Goal: Task Accomplishment & Management: Use online tool/utility

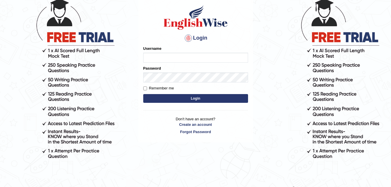
scroll to position [51, 0]
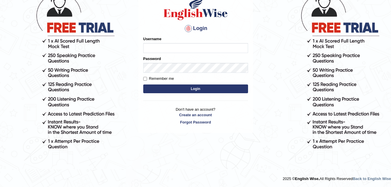
type input "Parneel"
click at [214, 88] on button "Login" at bounding box center [195, 88] width 105 height 9
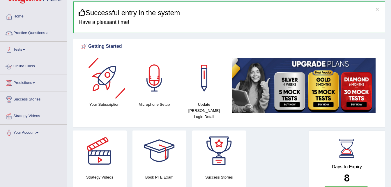
scroll to position [20, 0]
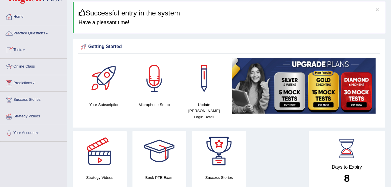
click at [26, 49] on link "Tests" at bounding box center [33, 49] width 66 height 15
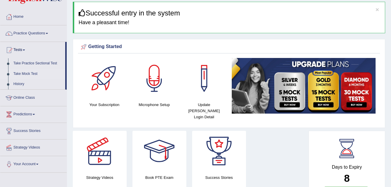
click at [26, 74] on link "Take Mock Test" at bounding box center [38, 74] width 54 height 10
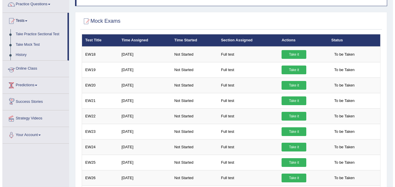
scroll to position [49, 0]
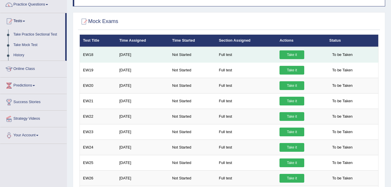
click at [290, 52] on link "Take it" at bounding box center [291, 54] width 25 height 9
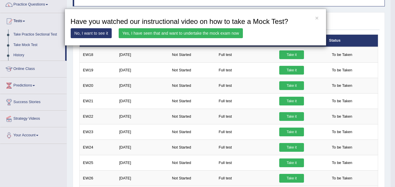
click at [188, 32] on link "Yes, I have seen that and want to undertake the mock exam now" at bounding box center [181, 33] width 124 height 10
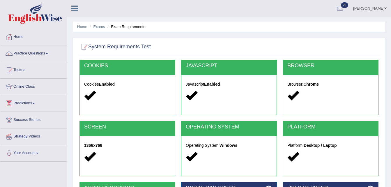
scroll to position [119, 0]
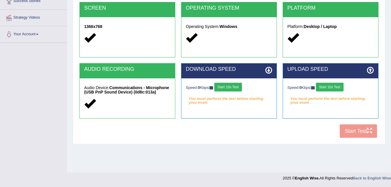
click at [236, 88] on button "Start 10s Test" at bounding box center [228, 87] width 28 height 9
click at [331, 86] on button "Start 10s Test" at bounding box center [330, 87] width 28 height 9
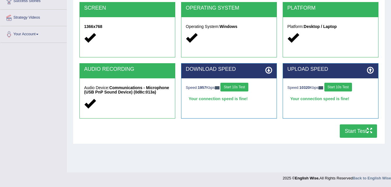
click at [354, 131] on button "Start Test" at bounding box center [358, 130] width 37 height 13
